Goal: Task Accomplishment & Management: Use online tool/utility

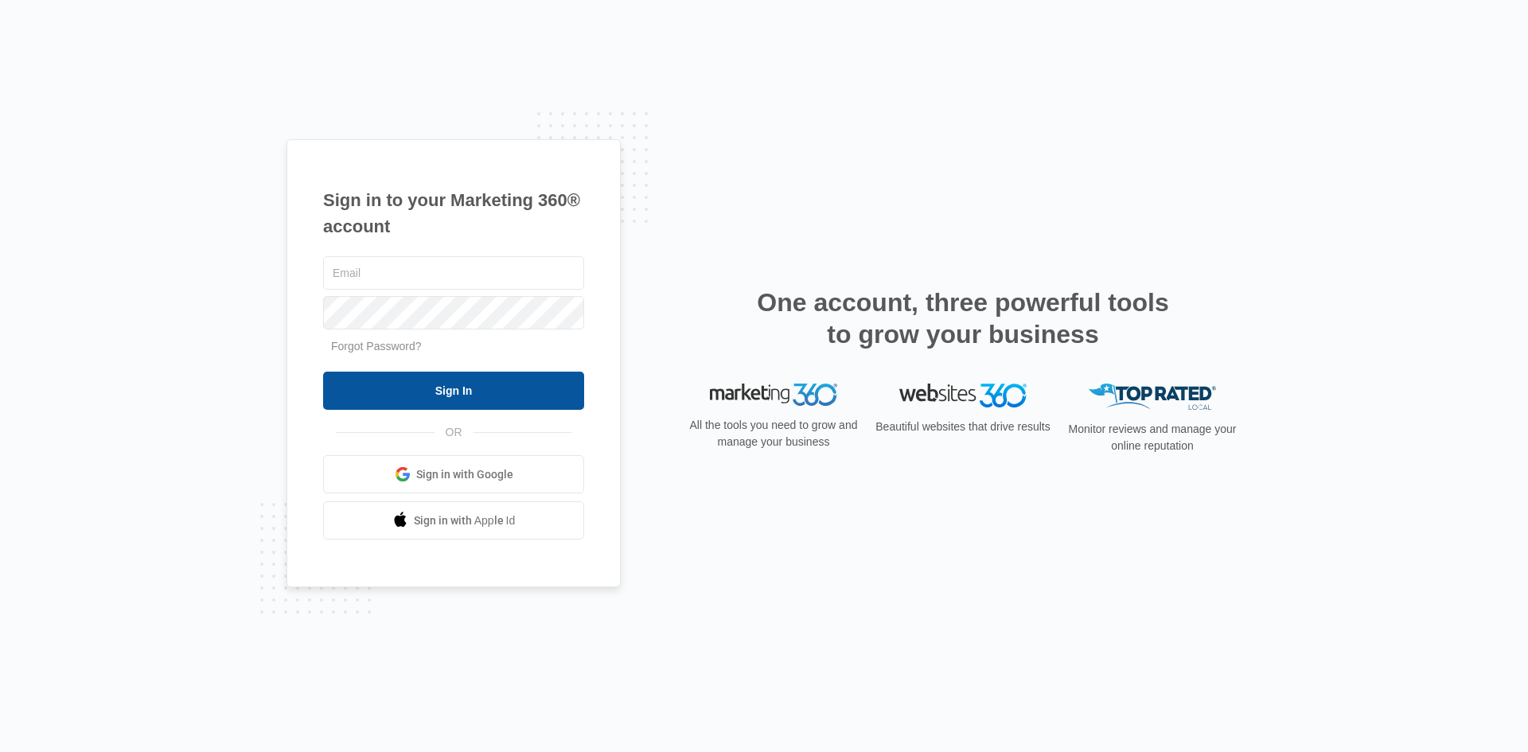
type input "[EMAIL_ADDRESS][DOMAIN_NAME]"
click at [463, 387] on input "Sign In" at bounding box center [453, 391] width 261 height 38
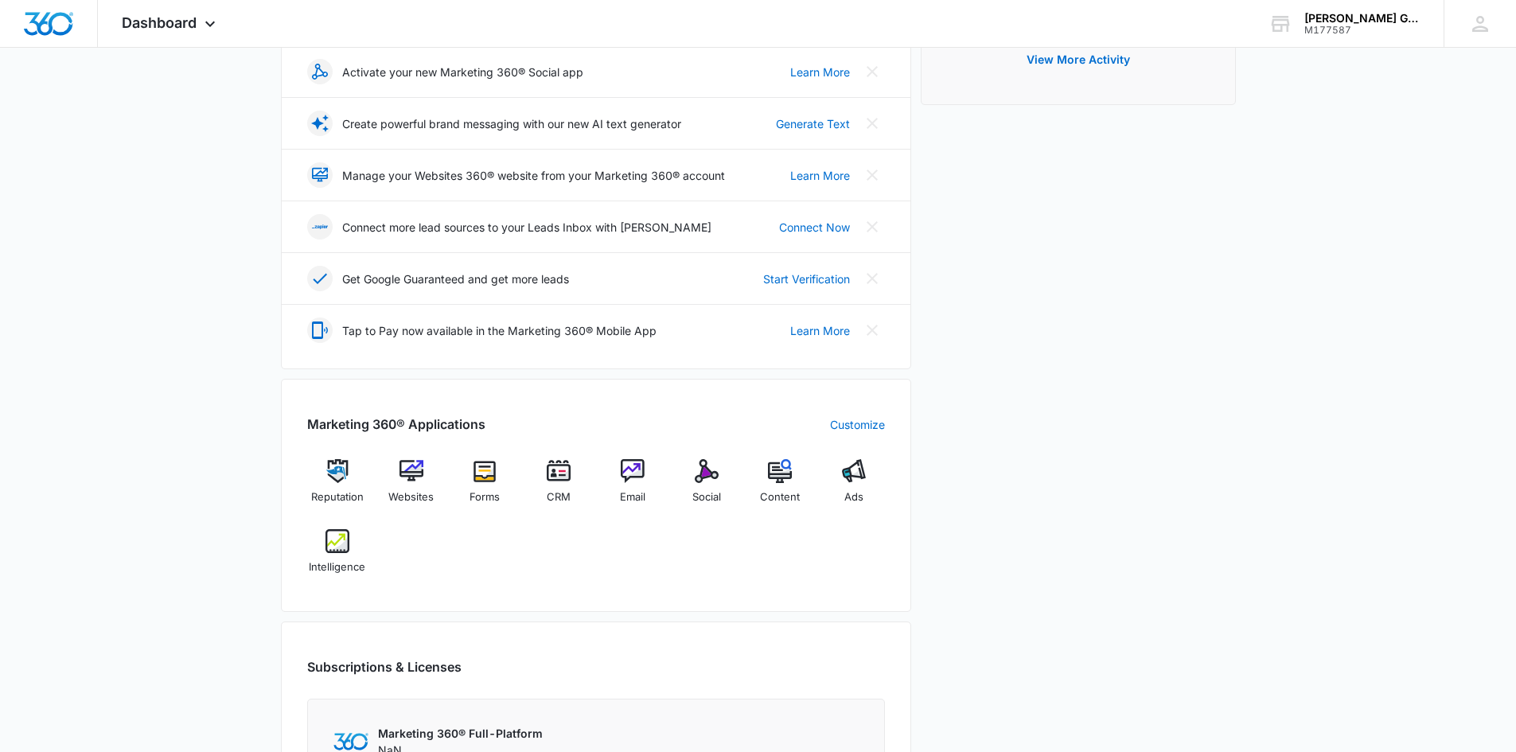
scroll to position [318, 0]
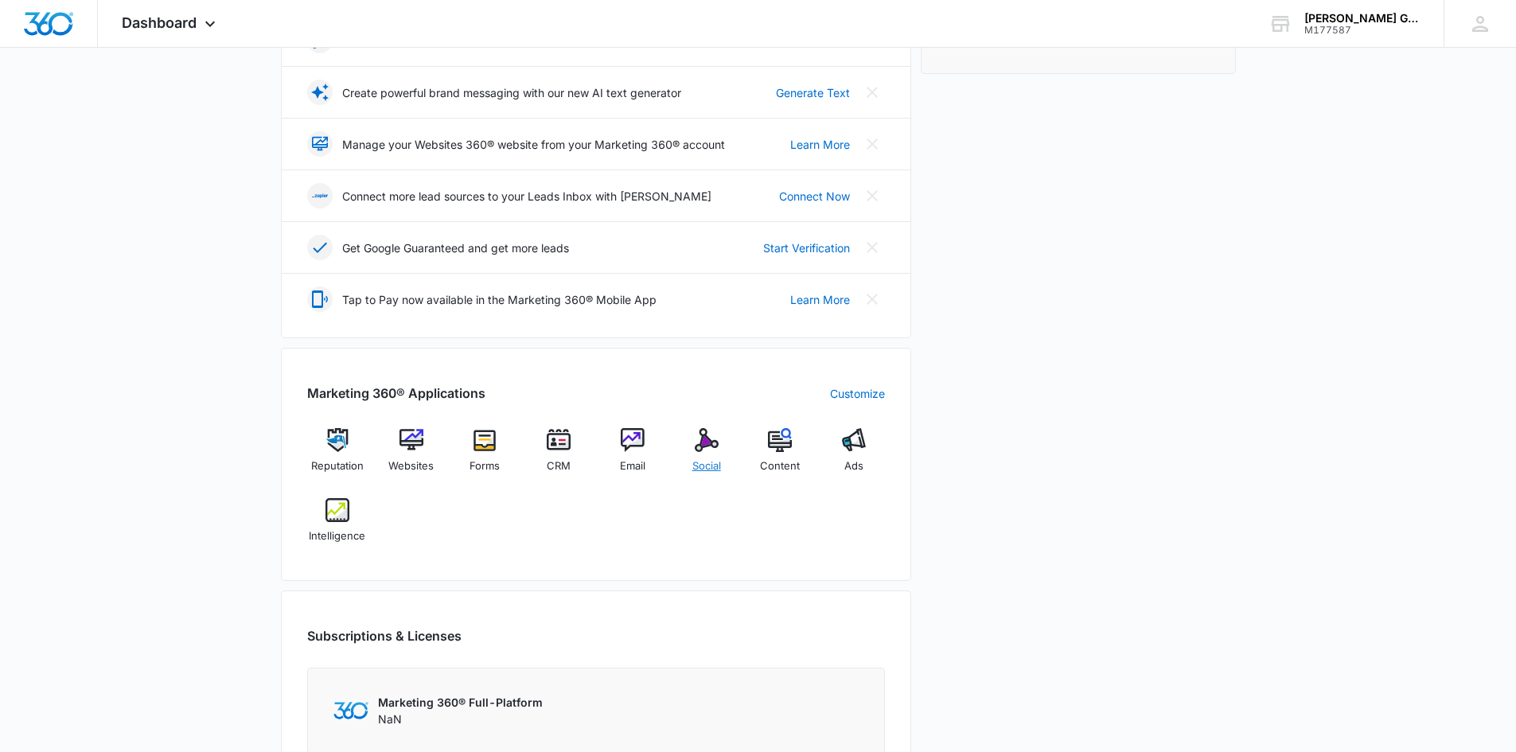
click at [711, 437] on img at bounding box center [707, 440] width 24 height 24
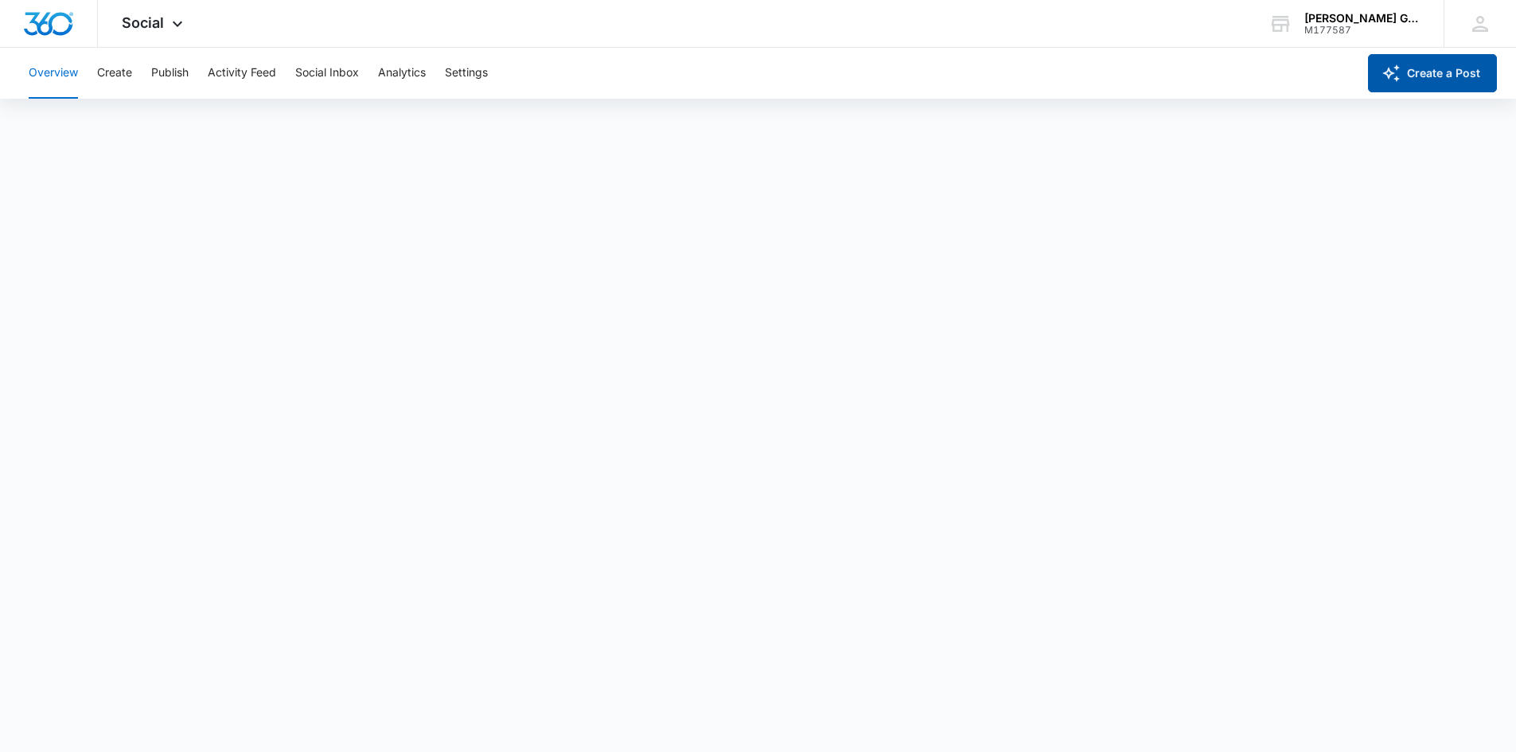
click at [1454, 72] on button "Create a Post" at bounding box center [1432, 73] width 129 height 38
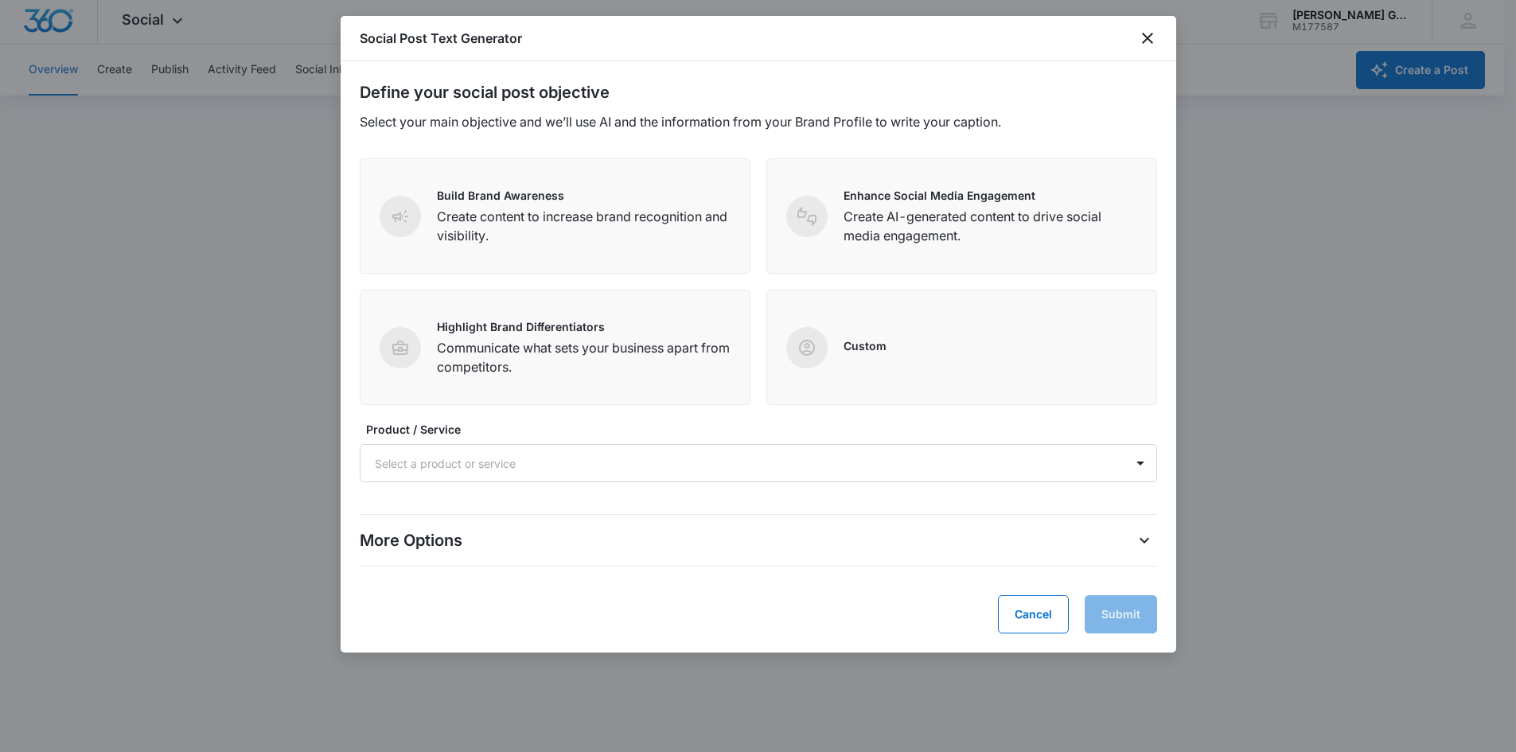
scroll to position [4, 0]
click at [1147, 469] on div at bounding box center [1140, 462] width 25 height 25
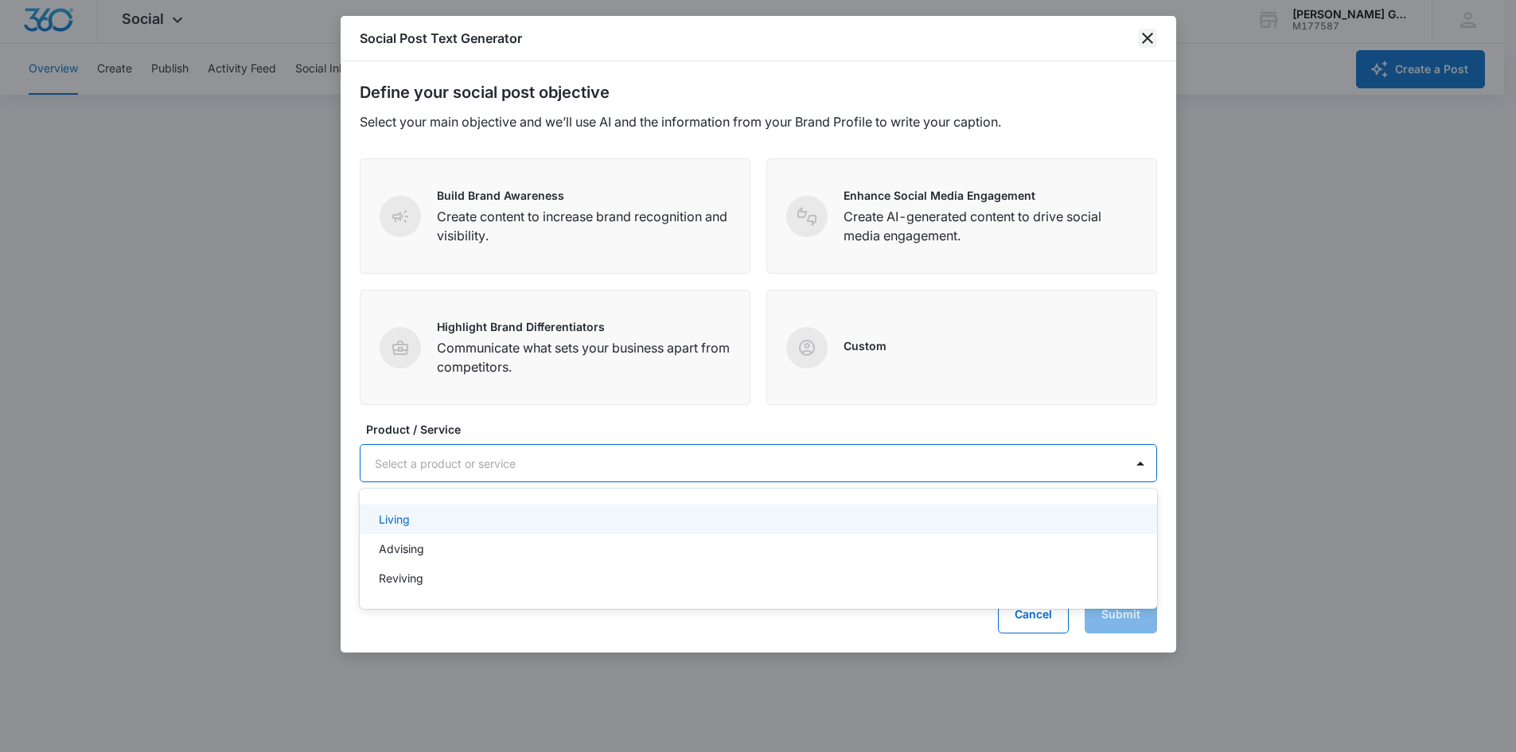
click at [1153, 41] on icon "close" at bounding box center [1147, 38] width 19 height 19
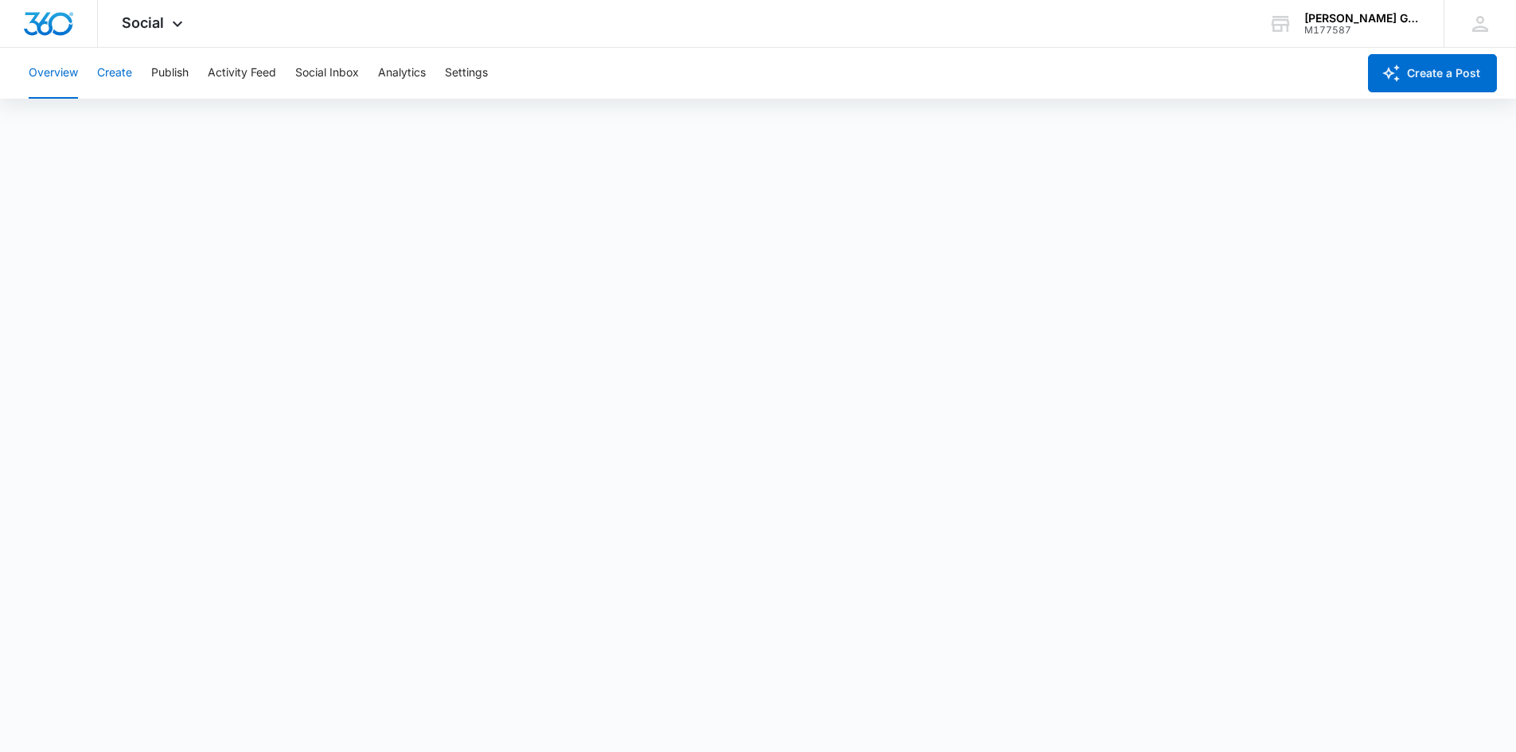
click at [120, 74] on button "Create" at bounding box center [114, 73] width 35 height 51
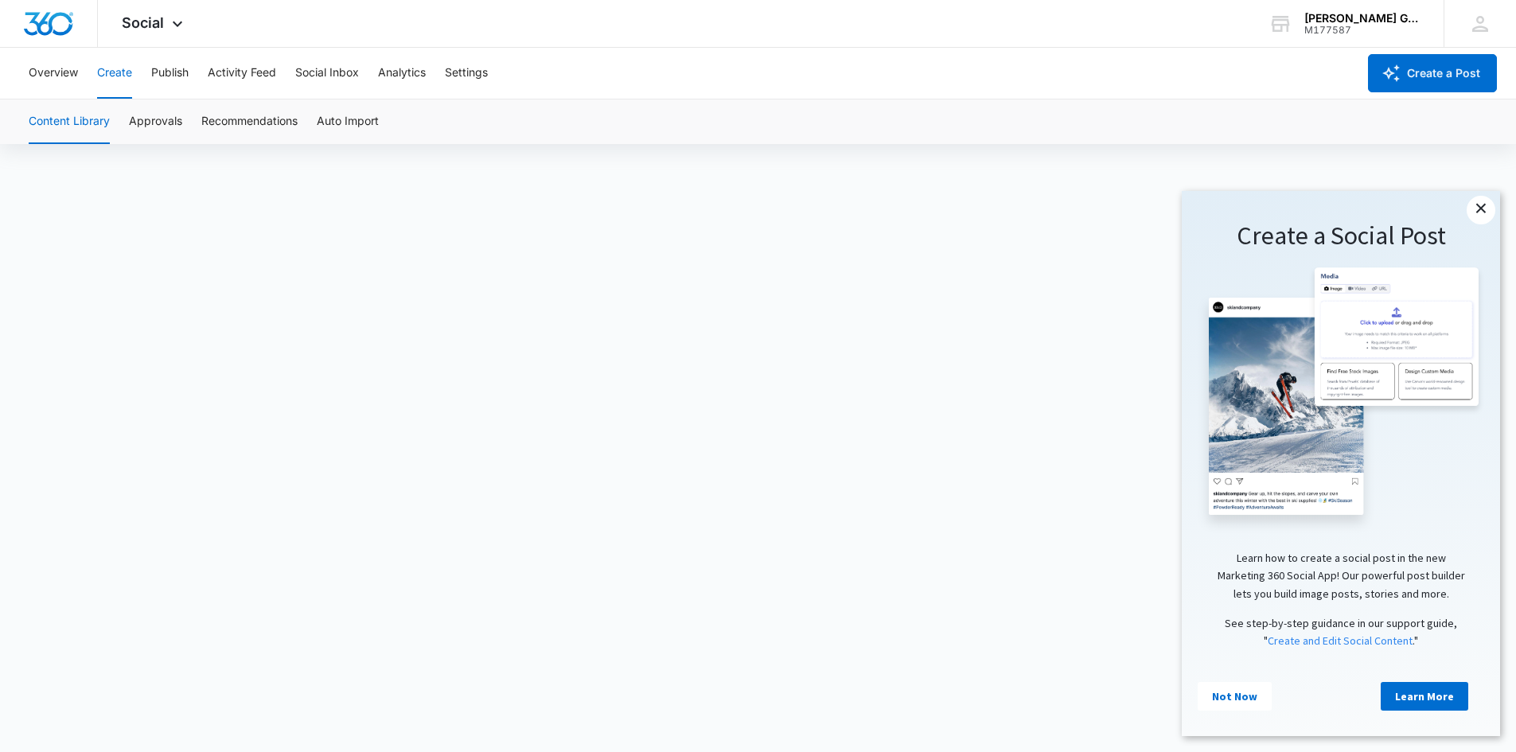
click at [1478, 210] on link "×" at bounding box center [1481, 210] width 29 height 29
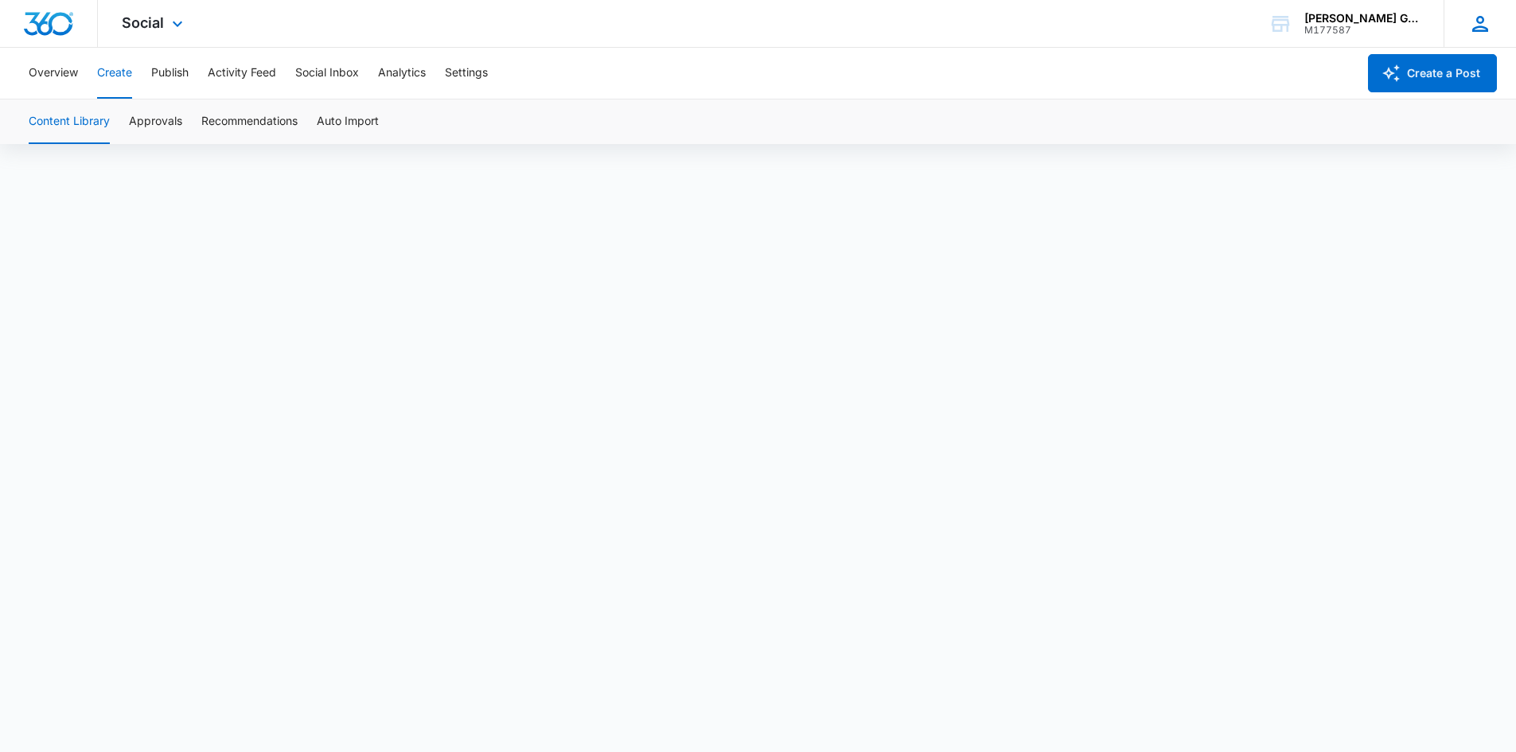
click at [1480, 24] on icon at bounding box center [1480, 24] width 24 height 24
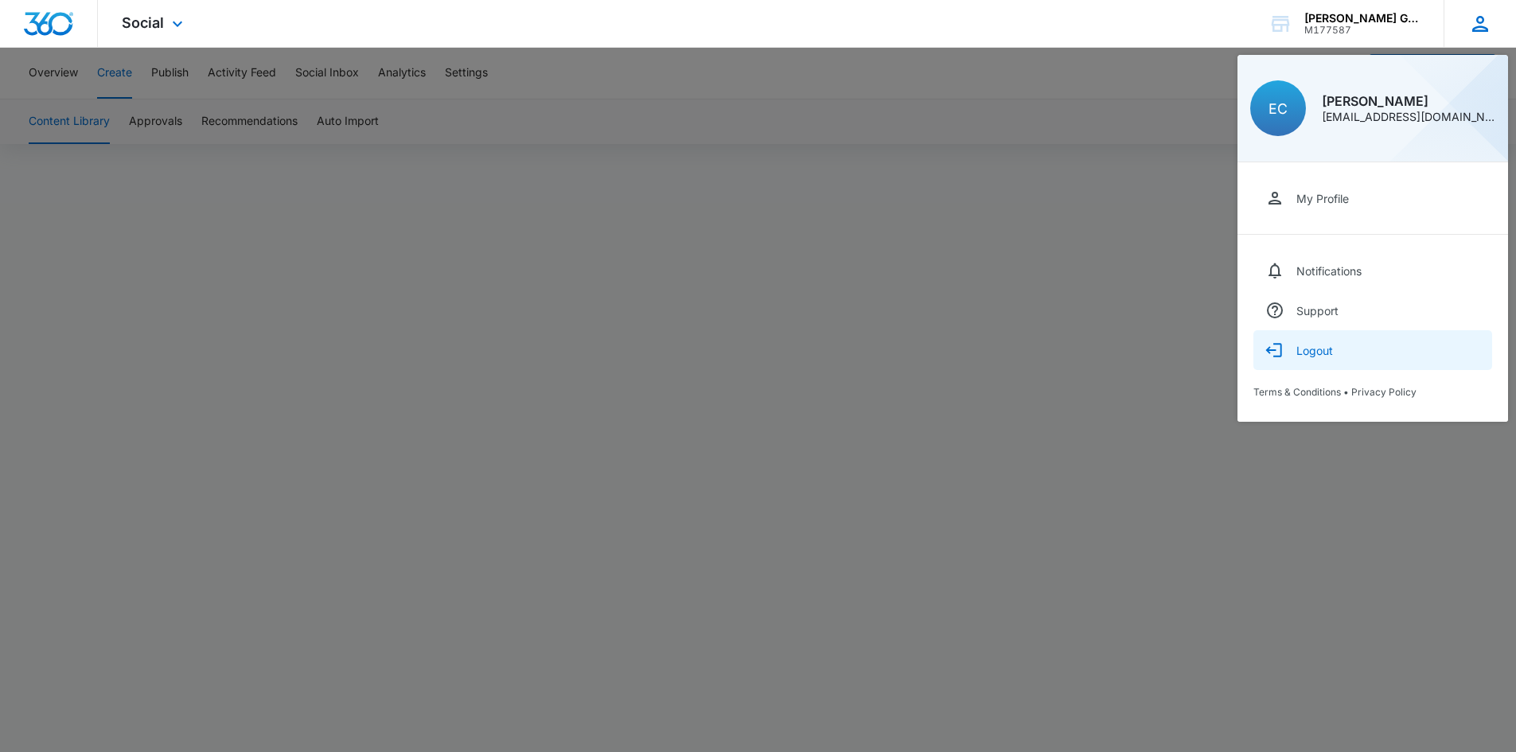
click at [1316, 358] on button "Logout" at bounding box center [1372, 350] width 239 height 40
